Goal: Task Accomplishment & Management: Complete application form

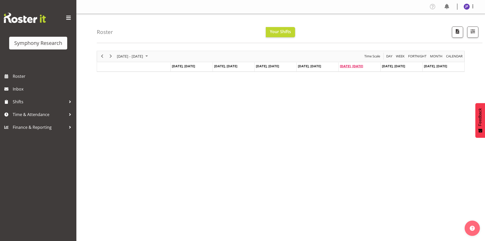
click at [346, 67] on span "Sep 19, Friday" at bounding box center [351, 66] width 23 height 5
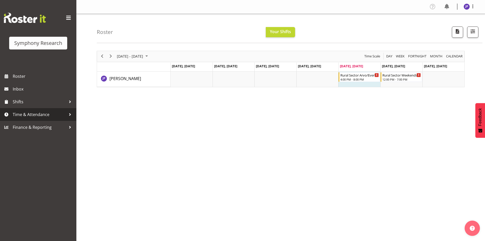
click at [70, 114] on div at bounding box center [70, 115] width 8 height 8
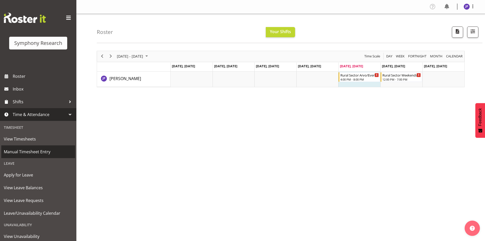
click at [46, 152] on span "Manual Timesheet Entry" at bounding box center [38, 152] width 69 height 8
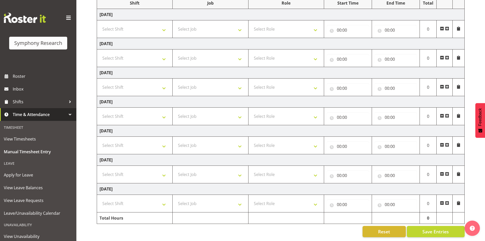
scroll to position [75, 0]
click at [164, 142] on select "Select Shift !!Weekend Residential (Roster IT Shift Label) *Business 9/10am ~ 4…" at bounding box center [135, 145] width 70 height 10
click at [163, 143] on select "Select Shift !!Weekend Residential (Roster IT Shift Label) *Business 9/10am ~ 4…" at bounding box center [135, 145] width 70 height 10
click at [163, 142] on select "Select Shift !!Weekend Residential (Roster IT Shift Label) *Business 9/10am ~ 4…" at bounding box center [135, 145] width 70 height 10
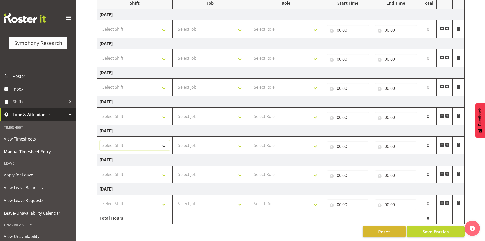
click at [164, 141] on select "Select Shift !!Weekend Residential (Roster IT Shift Label) *Business 9/10am ~ 4…" at bounding box center [135, 145] width 70 height 10
select select "81561"
click at [100, 140] on select "Select Shift !!Weekend Residential (Roster IT Shift Label) *Business 9/10am ~ 4…" at bounding box center [135, 145] width 70 height 10
click at [241, 142] on select "Select Job 550060 IF Admin 553492 World Poll Aus Wave 2 Main 2025 553493 World …" at bounding box center [210, 145] width 70 height 10
select select "10587"
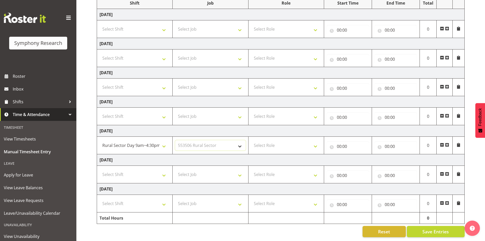
click at [175, 140] on select "Select Job 550060 IF Admin 553492 World Poll Aus Wave 2 Main 2025 553493 World …" at bounding box center [210, 145] width 70 height 10
click at [317, 141] on select "Select Role Briefing Interviewing" at bounding box center [286, 145] width 70 height 10
select select "47"
click at [251, 140] on select "Select Role Briefing Interviewing" at bounding box center [286, 145] width 70 height 10
click at [348, 141] on input "00:00" at bounding box center [348, 146] width 43 height 10
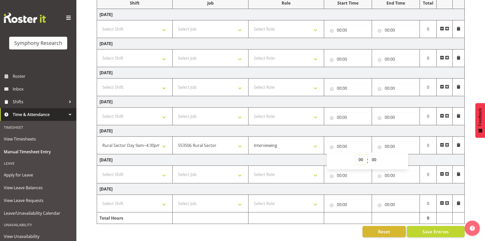
click at [361, 156] on select "00 01 02 03 04 05 06 07 08 09 10 11 12 13 14 15 16 17 18 19 20 21 22 23" at bounding box center [361, 159] width 11 height 10
select select "14"
click at [356, 154] on select "00 01 02 03 04 05 06 07 08 09 10 11 12 13 14 15 16 17 18 19 20 21 22 23" at bounding box center [361, 159] width 11 height 10
type input "14:00"
click at [398, 142] on input "00:00" at bounding box center [396, 146] width 43 height 10
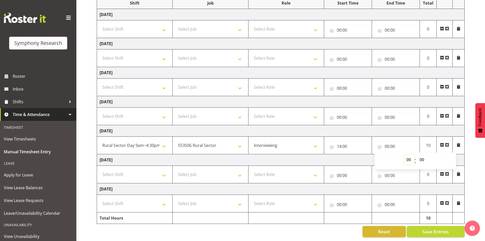
click at [406, 158] on select "00 01 02 03 04 05 06 07 08 09 10 11 12 13 14 15 16 17 18 19 20 21 22 23" at bounding box center [409, 159] width 11 height 10
select select "16"
click at [404, 154] on select "00 01 02 03 04 05 06 07 08 09 10 11 12 13 14 15 16 17 18 19 20 21 22 23" at bounding box center [409, 159] width 11 height 10
type input "16:00"
click at [448, 143] on span at bounding box center [447, 145] width 4 height 4
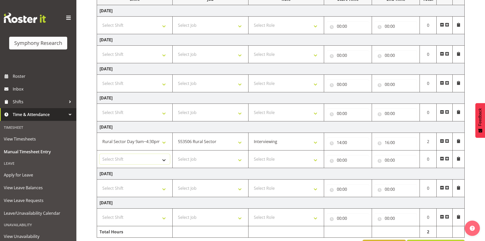
click at [163, 160] on select "Select Shift !!Weekend Residential (Roster IT Shift Label) *Business 9/10am ~ 4…" at bounding box center [135, 159] width 70 height 10
select select "81298"
click at [100, 154] on select "Select Shift !!Weekend Residential (Roster IT Shift Label) *Business 9/10am ~ 4…" at bounding box center [135, 159] width 70 height 10
click at [240, 160] on select "Select Job 550060 IF Admin 553492 World Poll Aus Wave 2 Main 2025 553493 World …" at bounding box center [210, 159] width 70 height 10
select select "10587"
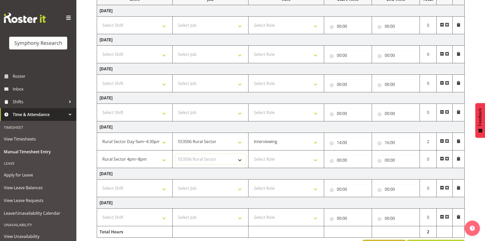
click at [175, 154] on select "Select Job 550060 IF Admin 553492 World Poll Aus Wave 2 Main 2025 553493 World …" at bounding box center [210, 159] width 70 height 10
click at [315, 160] on select "Select Role Briefing Interviewing" at bounding box center [286, 159] width 70 height 10
select select "47"
click at [251, 154] on select "Select Role Briefing Interviewing" at bounding box center [286, 159] width 70 height 10
click at [350, 161] on input "00:00" at bounding box center [348, 160] width 43 height 10
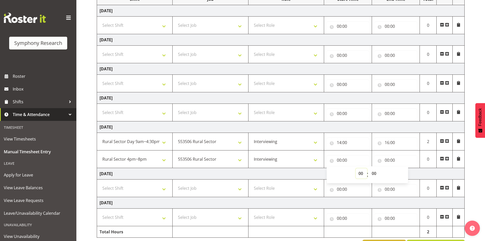
click at [361, 175] on select "00 01 02 03 04 05 06 07 08 09 10 11 12 13 14 15 16 17 18 19 20 21 22 23" at bounding box center [361, 173] width 11 height 10
select select "16"
click at [356, 168] on select "00 01 02 03 04 05 06 07 08 09 10 11 12 13 14 15 16 17 18 19 20 21 22 23" at bounding box center [361, 173] width 11 height 10
type input "16:00"
click at [393, 160] on input "00:00" at bounding box center [396, 160] width 43 height 10
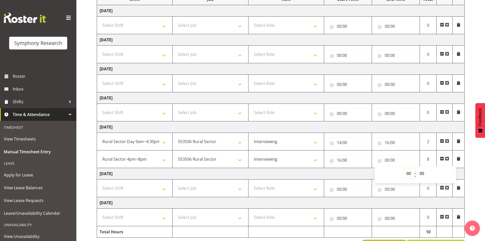
click at [405, 172] on select "00 01 02 03 04 05 06 07 08 09 10 11 12 13 14 15 16 17 18 19 20 21 22 23" at bounding box center [409, 173] width 11 height 10
select select "20"
click at [404, 168] on select "00 01 02 03 04 05 06 07 08 09 10 11 12 13 14 15 16 17 18 19 20 21 22 23" at bounding box center [409, 173] width 11 height 10
type input "20:00"
click at [473, 159] on div "[DATE] - [DATE] Shift Job Role Start Time End Time Total [DATE] Select Shift !!…" at bounding box center [291, 110] width 388 height 288
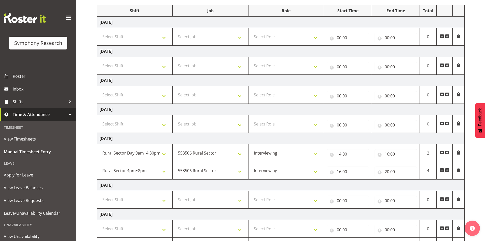
scroll to position [0, 0]
